Goal: Information Seeking & Learning: Learn about a topic

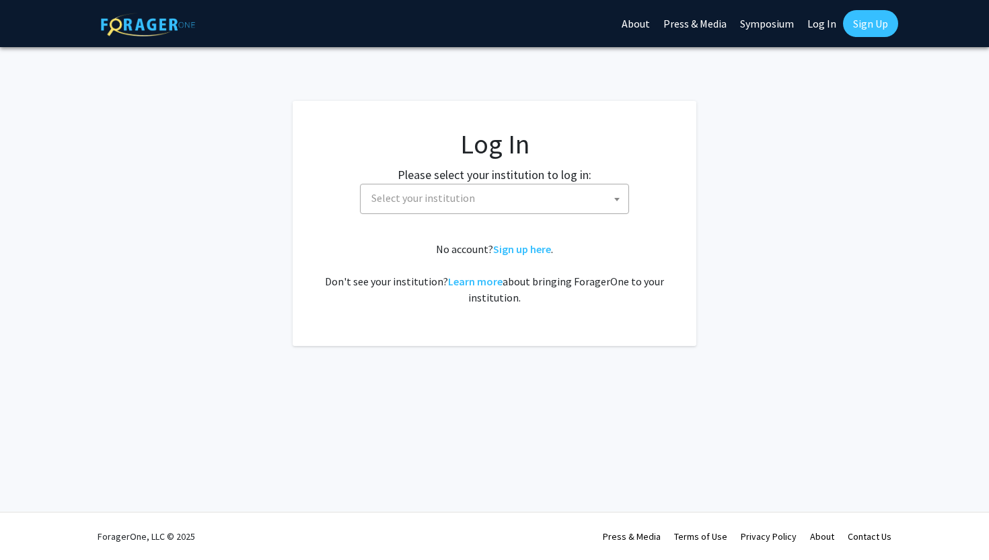
select select
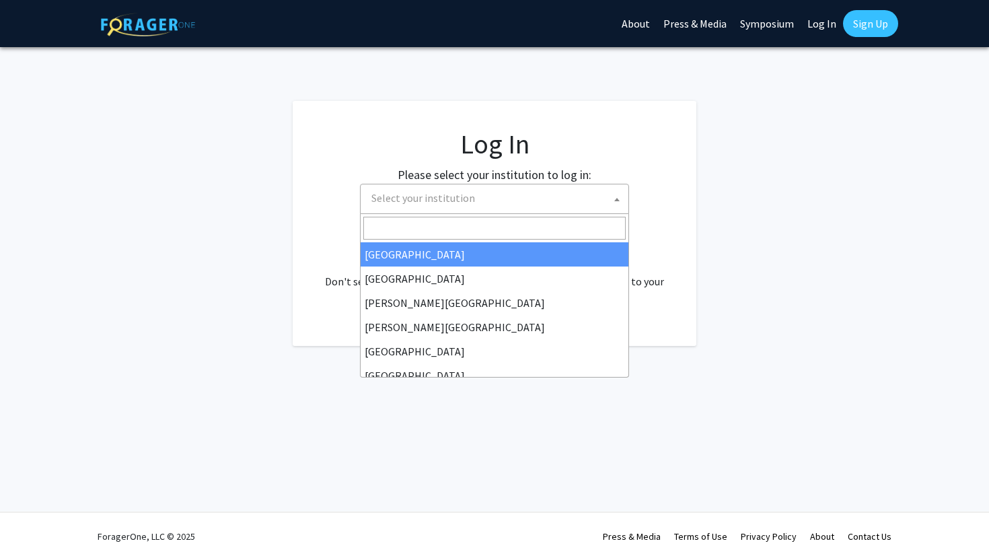
click at [394, 205] on span "Select your institution" at bounding box center [497, 198] width 262 height 28
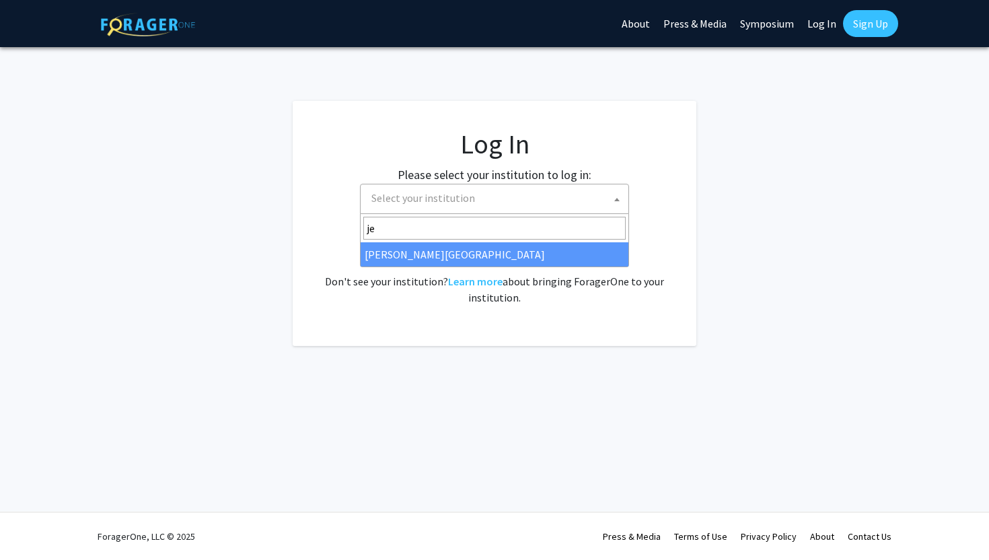
type input "je"
select select "24"
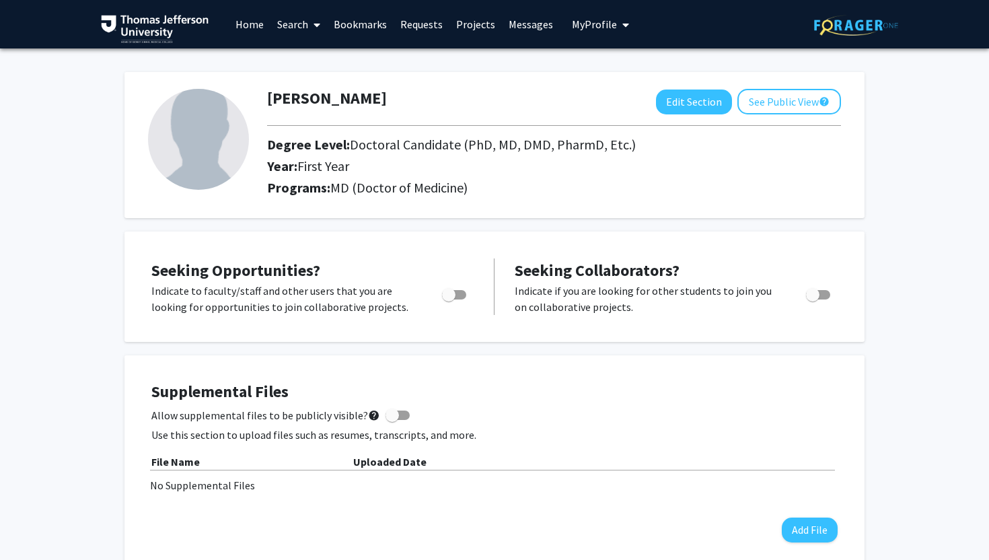
click at [346, 32] on link "Bookmarks" at bounding box center [360, 24] width 67 height 47
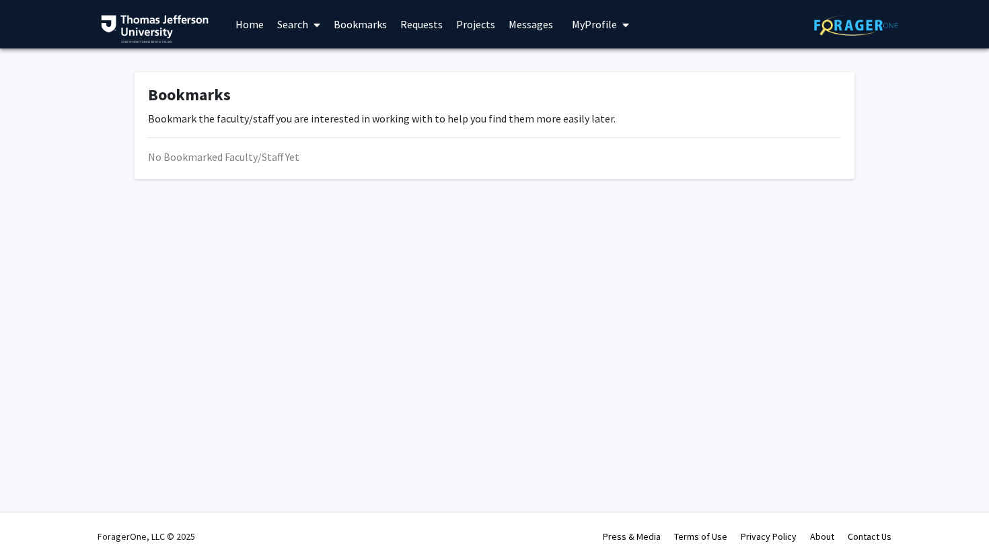
click at [291, 17] on link "Search" at bounding box center [298, 24] width 57 height 47
click at [306, 55] on span "Faculty/Staff" at bounding box center [319, 61] width 99 height 27
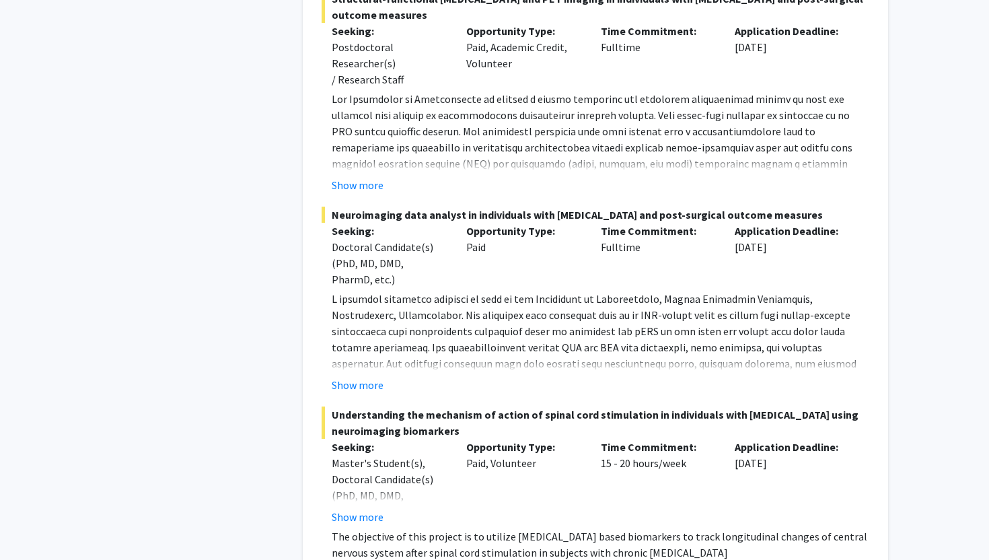
scroll to position [1596, 0]
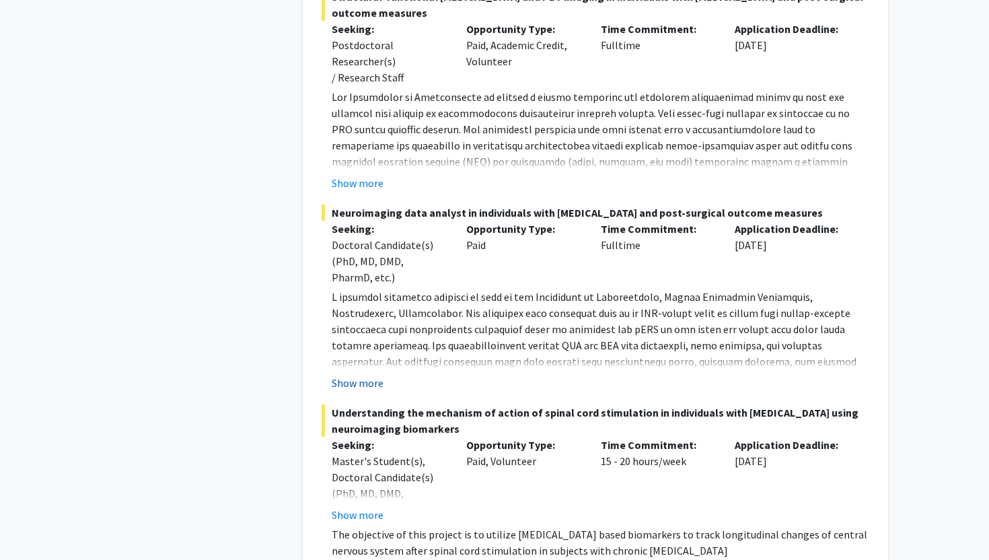
click at [369, 375] on button "Show more" at bounding box center [358, 383] width 52 height 16
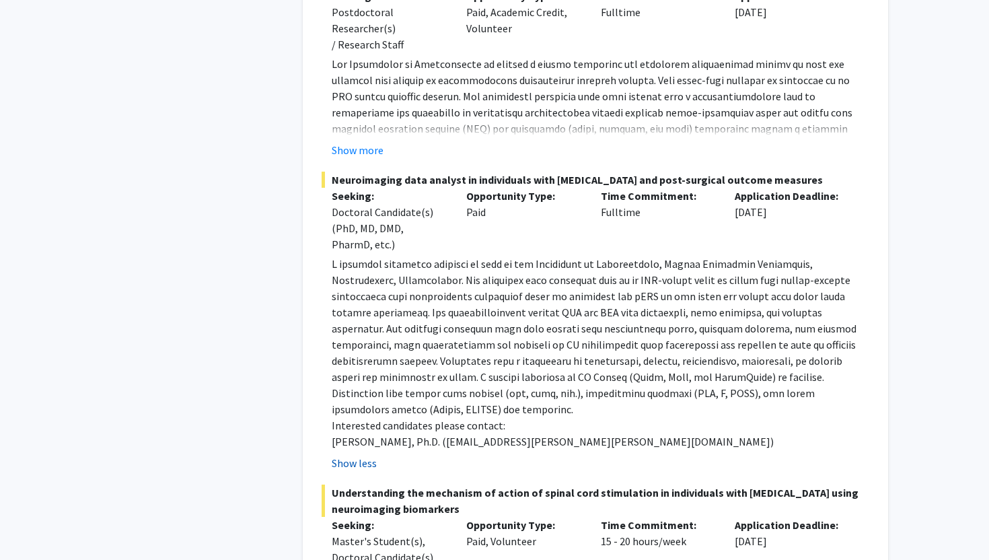
scroll to position [1630, 0]
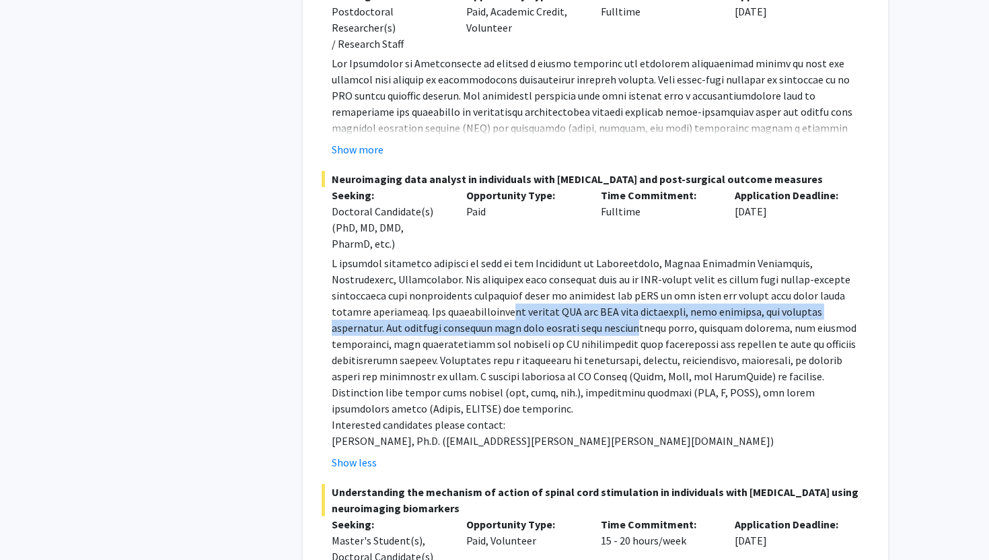
drag, startPoint x: 390, startPoint y: 301, endPoint x: 464, endPoint y: 316, distance: 74.8
click at [464, 316] on p at bounding box center [601, 335] width 538 height 161
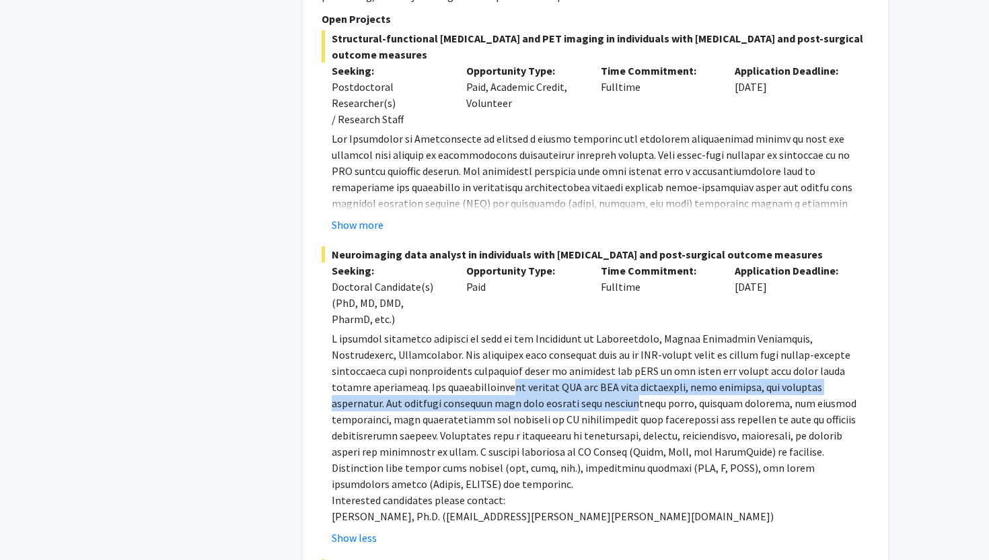
scroll to position [1556, 0]
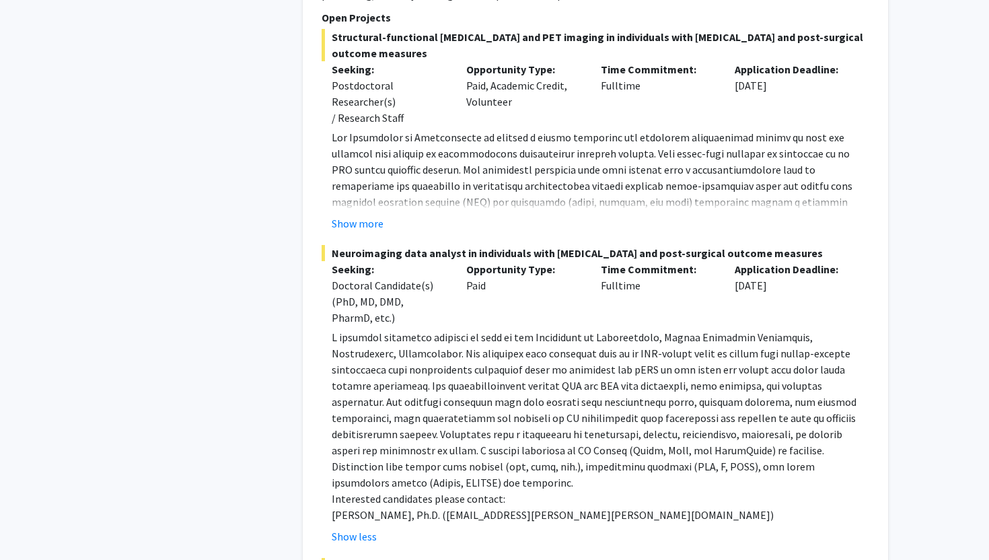
click at [478, 419] on p at bounding box center [601, 409] width 538 height 161
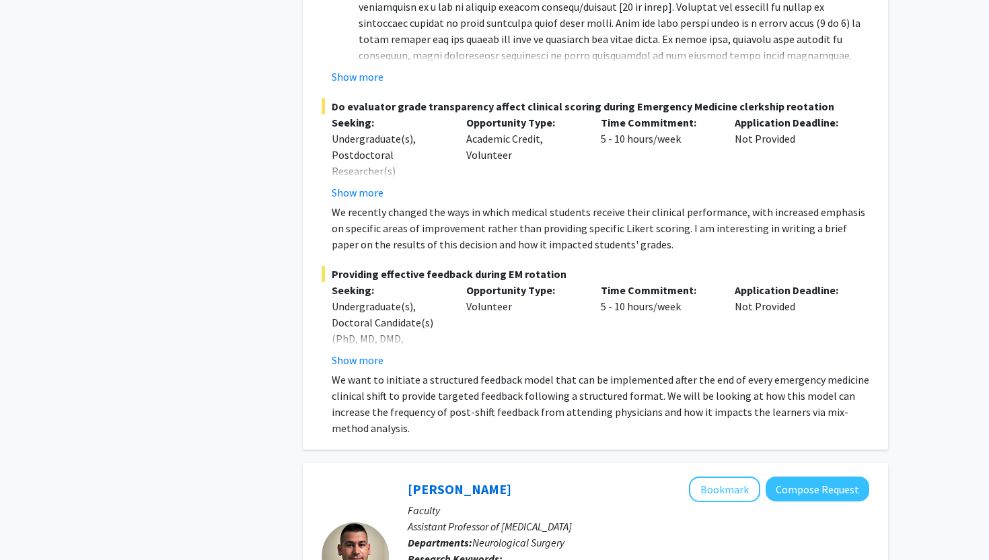
scroll to position [880, 0]
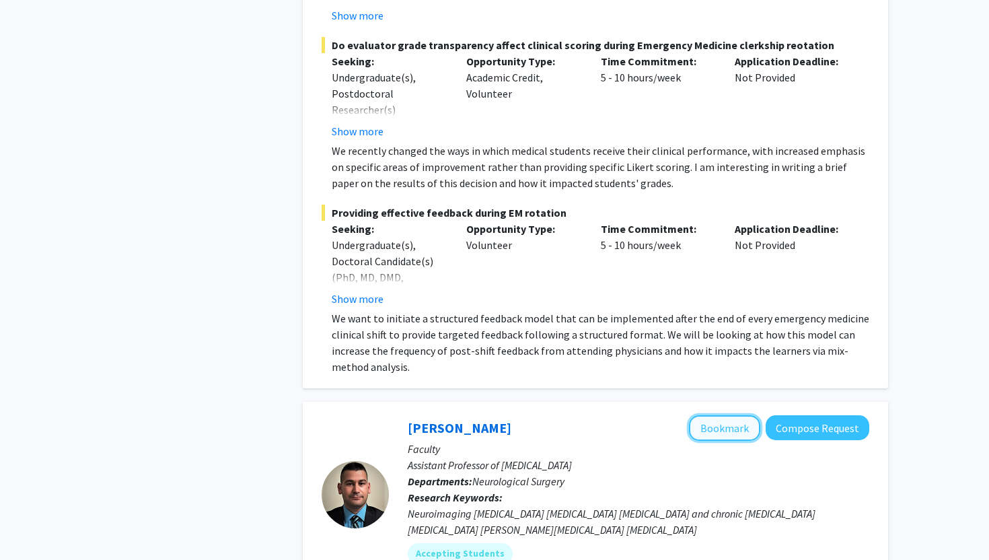
click at [723, 420] on button "Bookmark" at bounding box center [724, 428] width 71 height 26
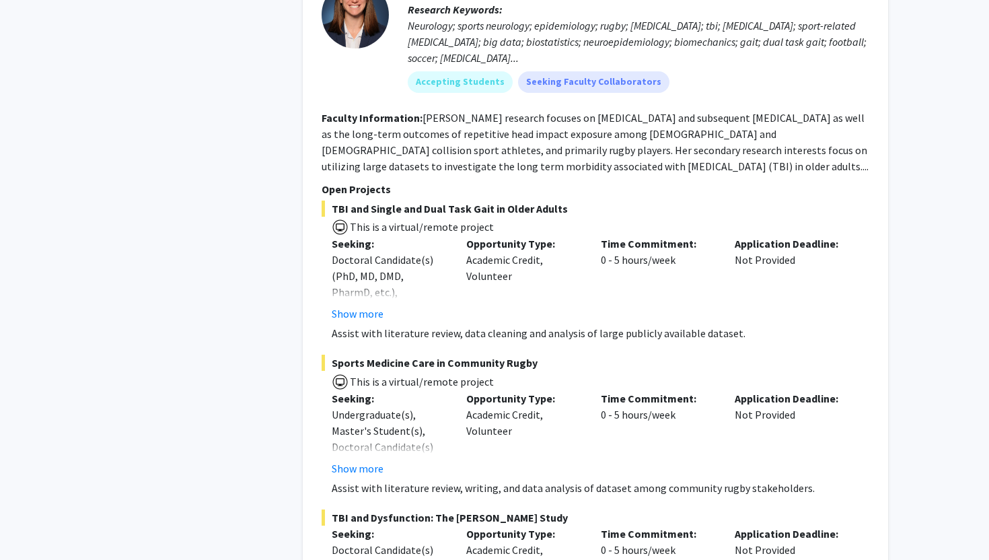
scroll to position [2686, 0]
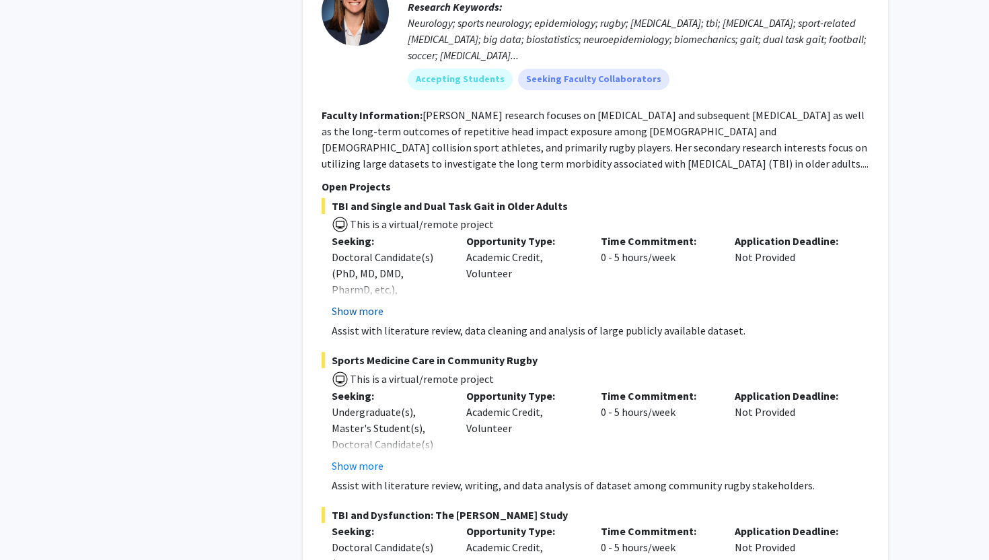
click at [352, 303] on button "Show more" at bounding box center [358, 311] width 52 height 16
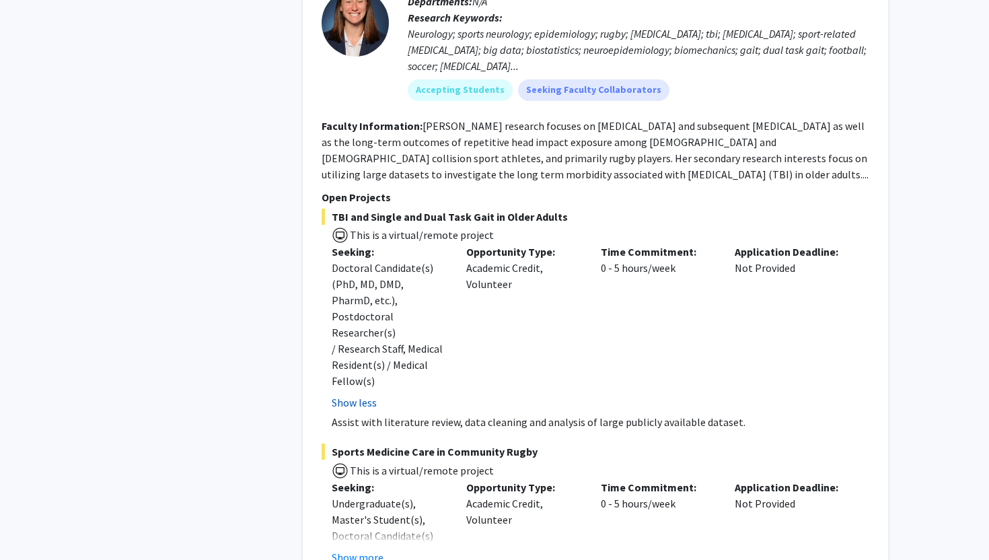
scroll to position [2678, 0]
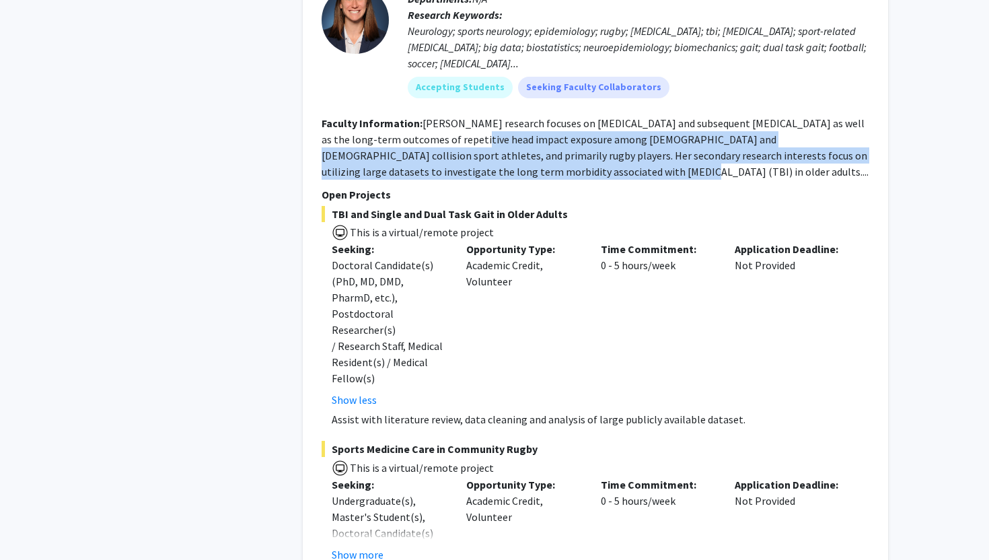
drag, startPoint x: 442, startPoint y: 101, endPoint x: 509, endPoint y: 137, distance: 76.5
click at [509, 137] on fg-read-more "Dr. Hunzinger’s research focuses on concussion and subsequent musculoskeletal i…" at bounding box center [595, 147] width 547 height 62
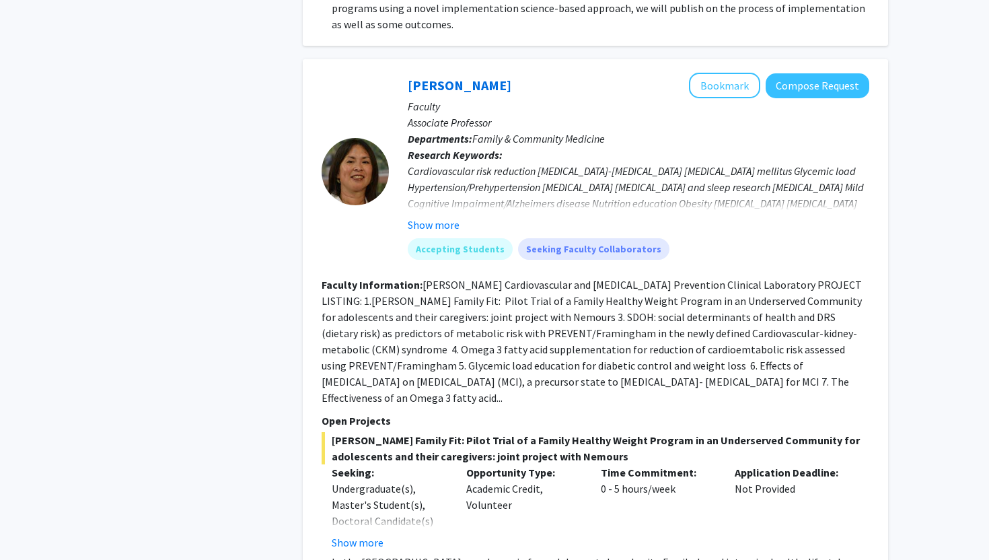
scroll to position [7675, 0]
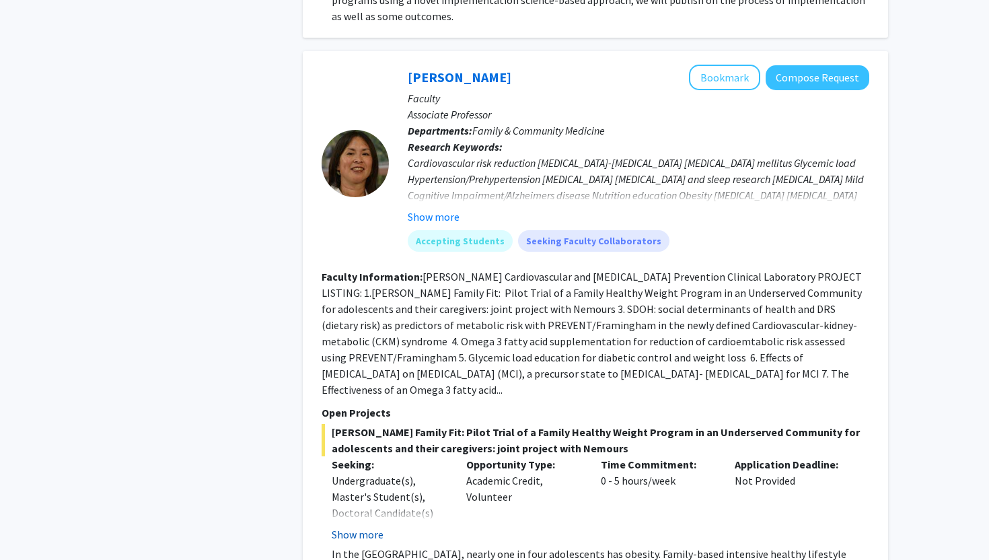
click at [364, 526] on button "Show more" at bounding box center [358, 534] width 52 height 16
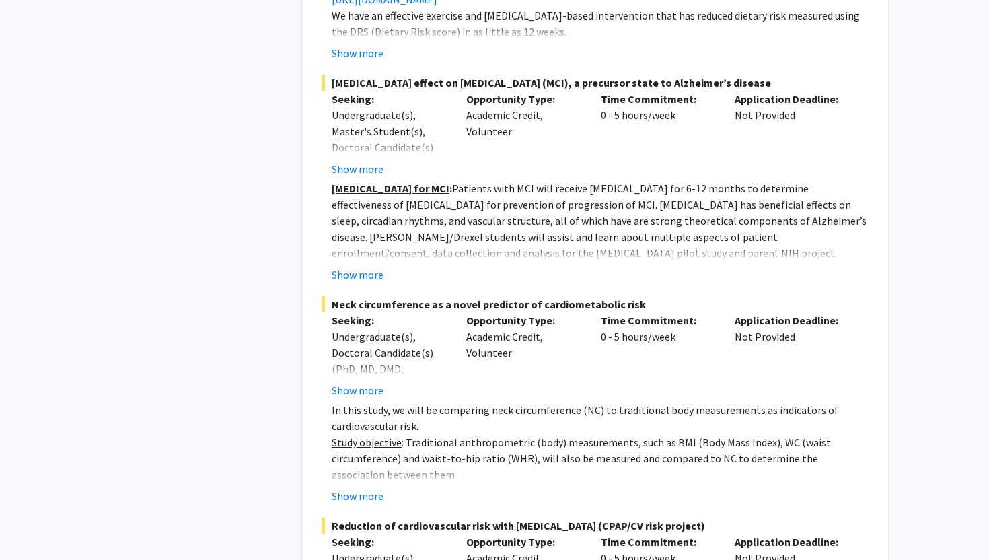
scroll to position [9959, 0]
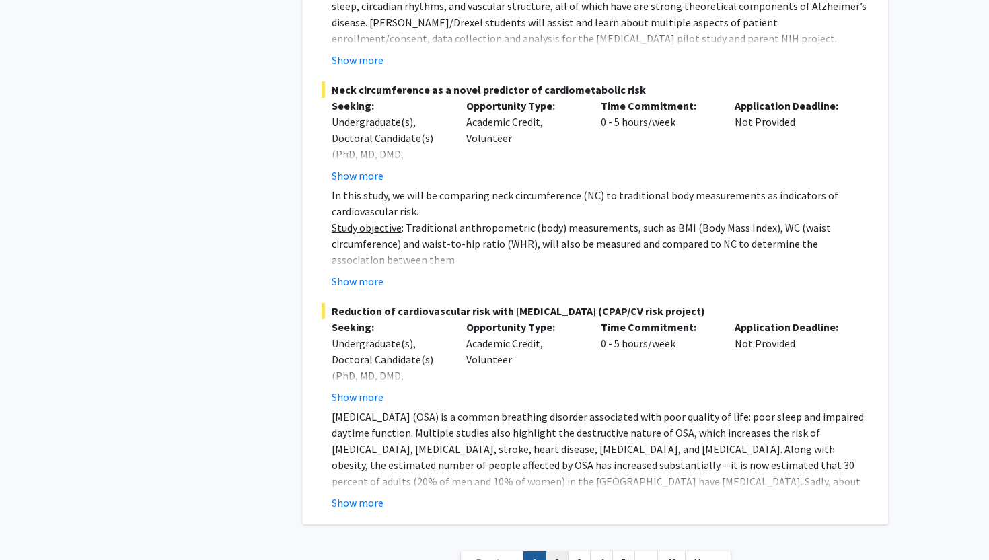
click at [550, 551] on link "2" at bounding box center [557, 563] width 23 height 24
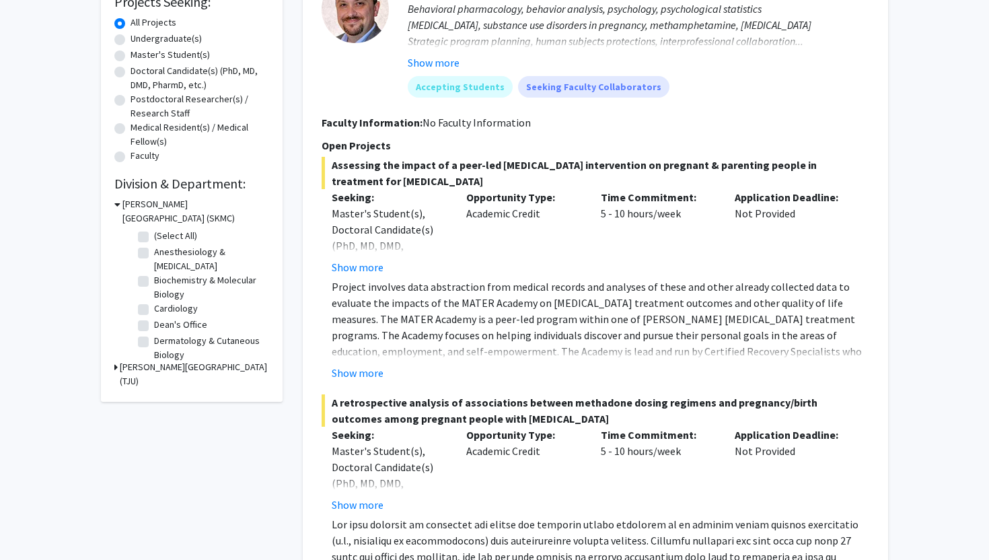
scroll to position [280, 0]
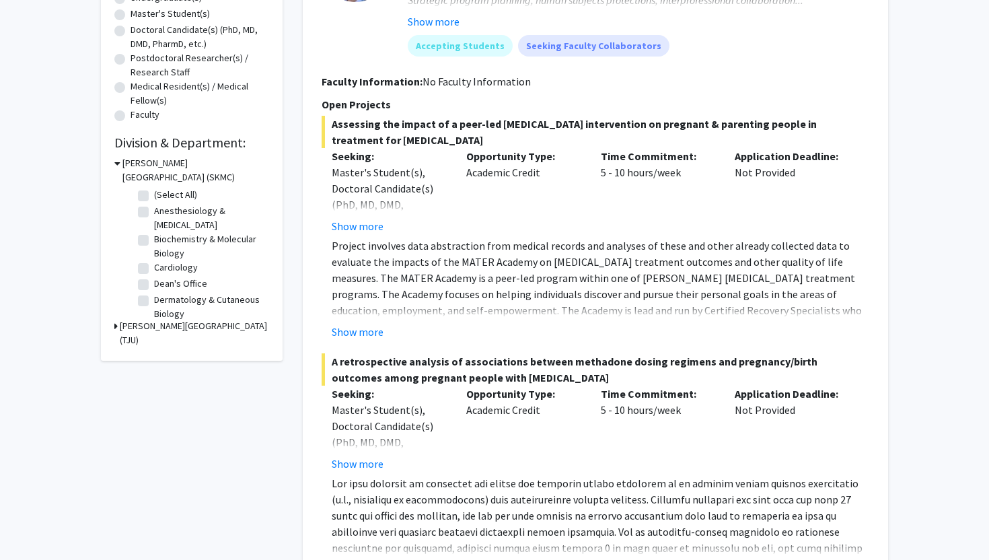
click at [112, 326] on div "Refine By Collaboration Status: Collaboration Status All Faculty/Staff Collabor…" at bounding box center [192, 76] width 182 height 569
click at [120, 324] on h3 "Thomas Jefferson University (TJU)" at bounding box center [194, 333] width 149 height 28
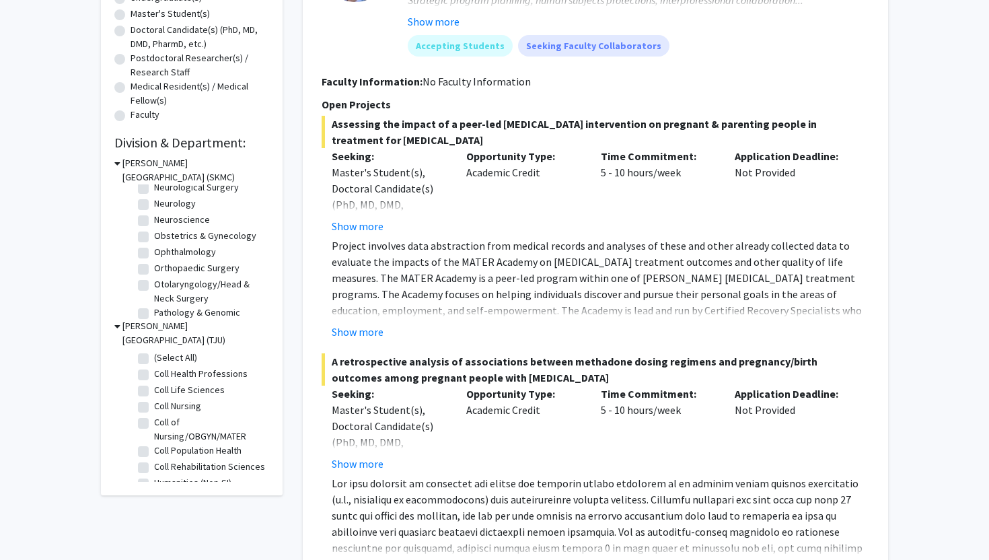
scroll to position [377, 0]
click at [154, 259] on label "Orthopaedic Surgery" at bounding box center [196, 260] width 85 height 14
click at [154, 259] on input "Orthopaedic Surgery" at bounding box center [158, 257] width 9 height 9
checkbox input "true"
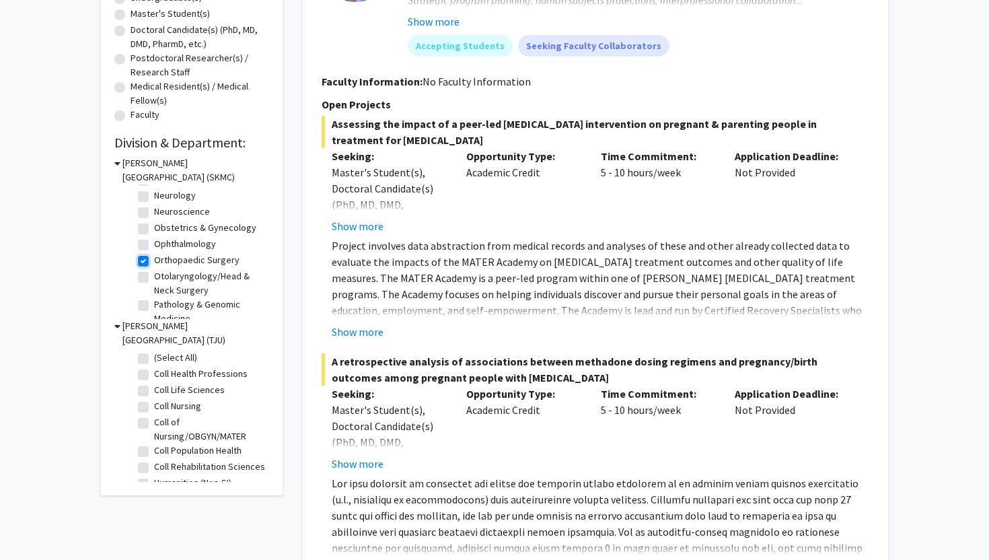
checkbox input "true"
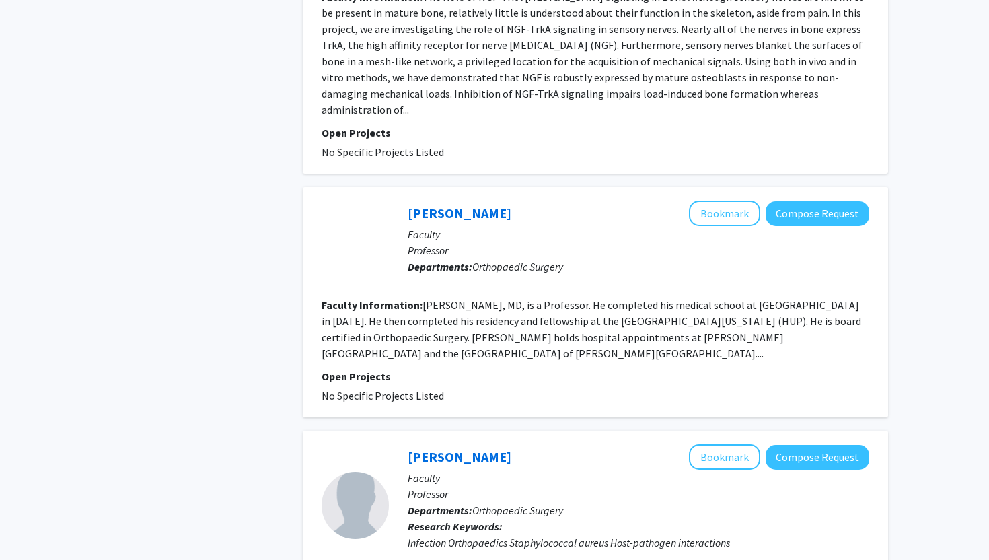
scroll to position [930, 0]
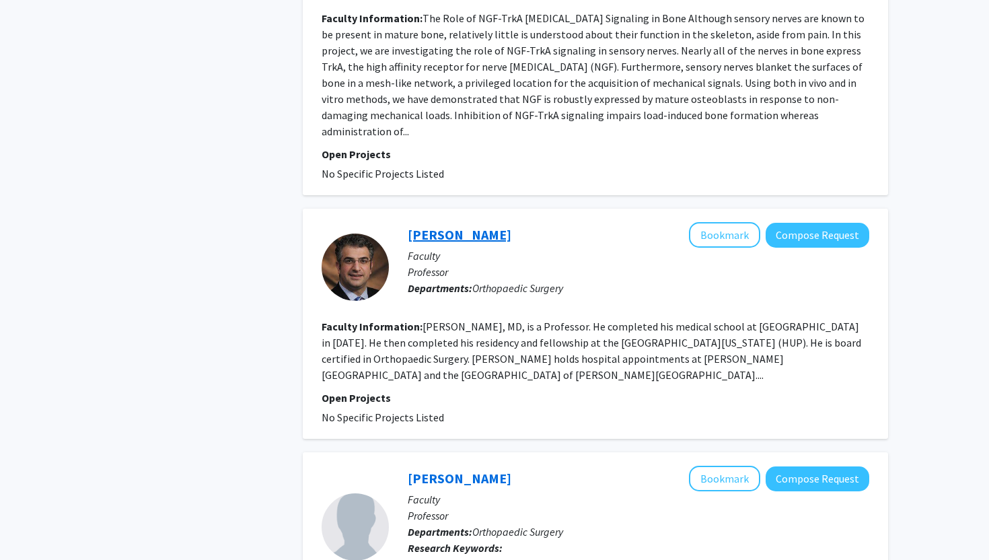
click at [449, 226] on link "Joseph Abboud" at bounding box center [460, 234] width 104 height 17
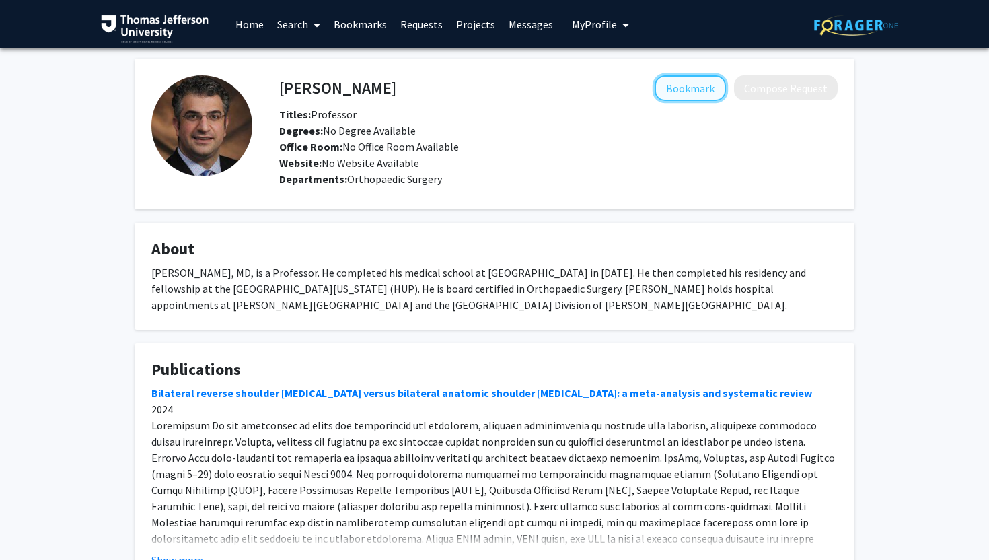
click at [694, 87] on button "Bookmark" at bounding box center [690, 88] width 71 height 26
